Goal: Navigation & Orientation: Find specific page/section

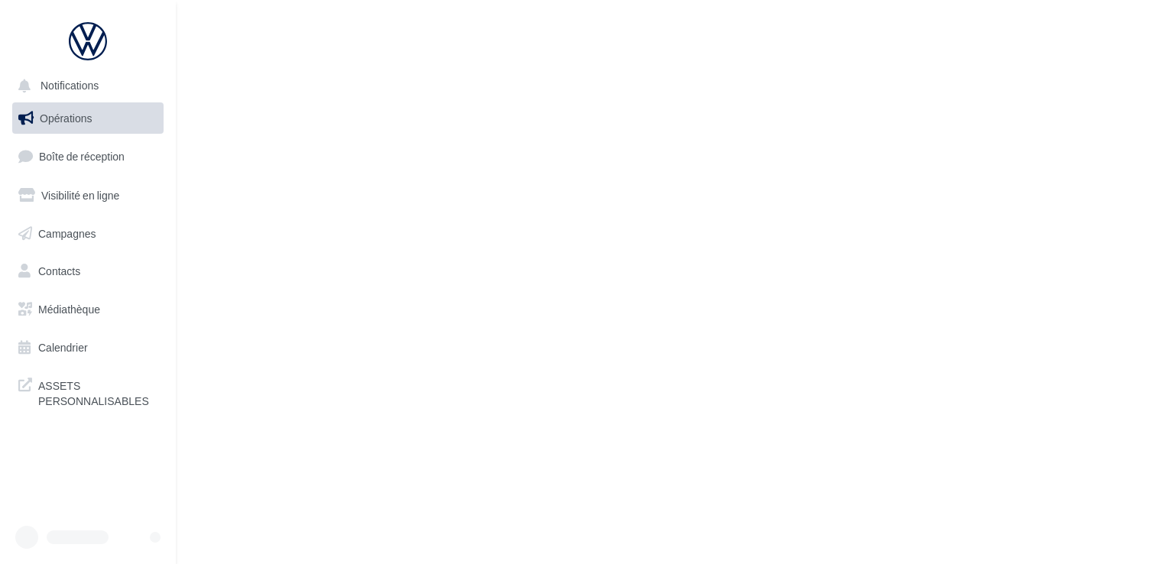
click at [84, 164] on link "Boîte de réception" at bounding box center [87, 156] width 157 height 33
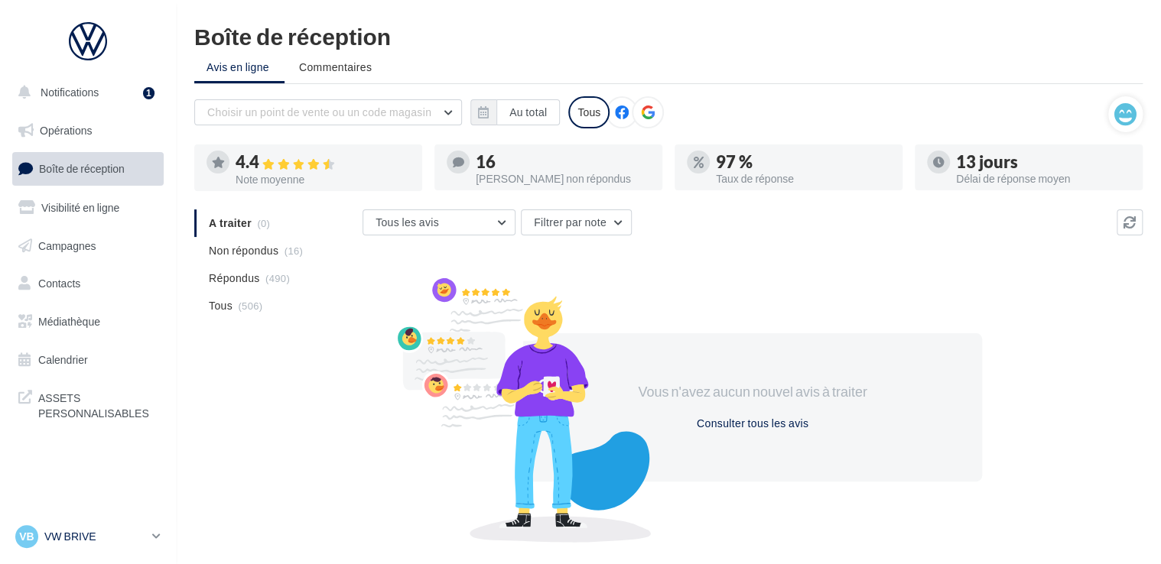
click at [71, 550] on link "VB VW BRIVE vw-bri-sdes" at bounding box center [87, 536] width 151 height 29
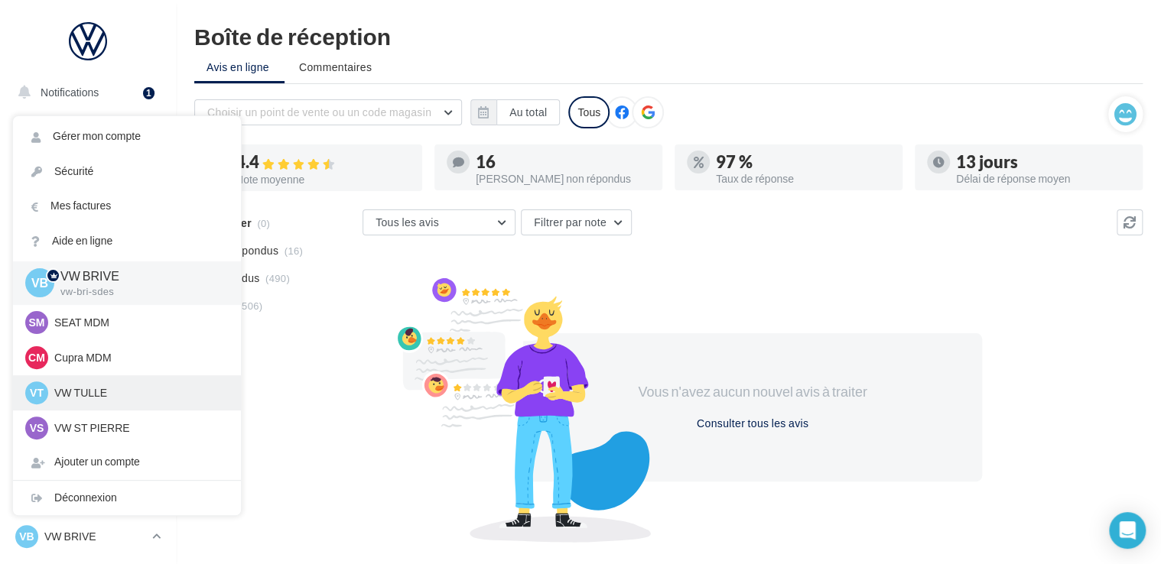
click at [100, 382] on div "VT VW TULLE vw-tul-sdes" at bounding box center [126, 393] width 203 height 23
click at [97, 391] on p "VW TULLE" at bounding box center [138, 392] width 168 height 15
